Goal: Information Seeking & Learning: Check status

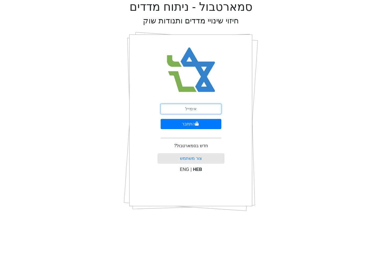
click at [200, 104] on input "email" at bounding box center [191, 109] width 61 height 10
click at [202, 111] on input "email" at bounding box center [191, 109] width 61 height 10
type input "ט"
type input "[EMAIL_ADDRESS][DOMAIN_NAME]"
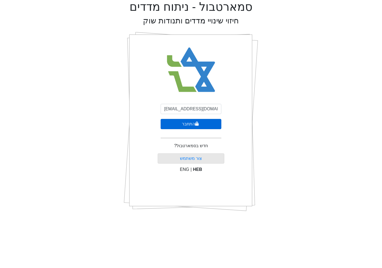
click at [199, 126] on button "התחבר" at bounding box center [191, 124] width 61 height 10
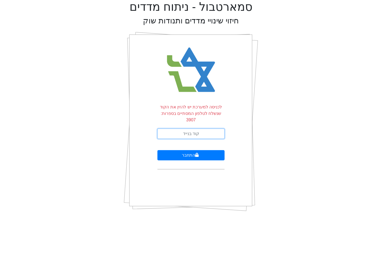
click at [199, 129] on input "text" at bounding box center [191, 134] width 67 height 10
type input "811904"
click at [158, 150] on button "התחבר" at bounding box center [191, 155] width 67 height 10
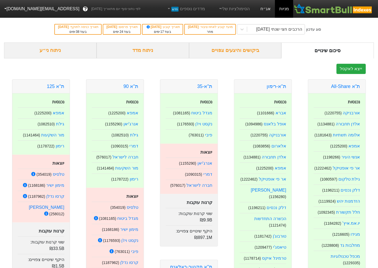
click at [264, 9] on link "אג״ח" at bounding box center [265, 9] width 19 height 18
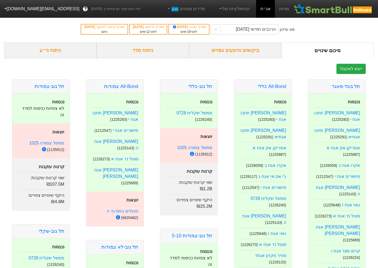
click at [242, 49] on div "ביקושים והיצעים צפויים" at bounding box center [235, 50] width 92 height 16
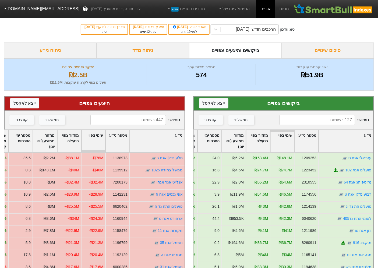
click at [266, 30] on div "הרכבים חודשי [DATE]" at bounding box center [256, 29] width 40 height 6
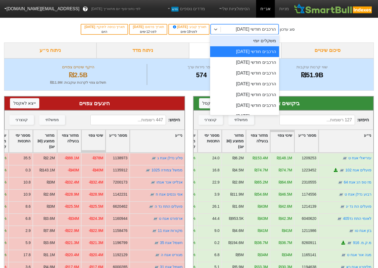
click at [266, 38] on div "משקלים יומי" at bounding box center [244, 40] width 69 height 11
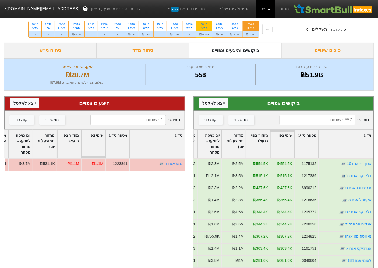
click at [202, 27] on div "רביעי" at bounding box center [203, 28] width 9 height 4
click at [202, 25] on input "08/10 רביעי ₪19.9M" at bounding box center [202, 22] width 3 height 3
radio input "true"
